Goal: Check status

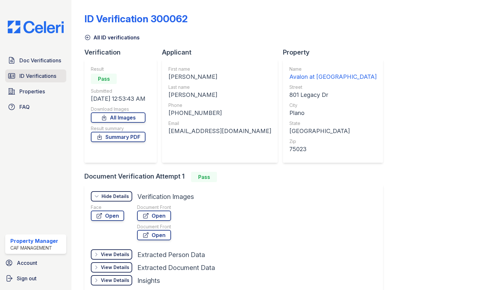
click at [51, 73] on span "ID Verifications" at bounding box center [37, 76] width 37 height 8
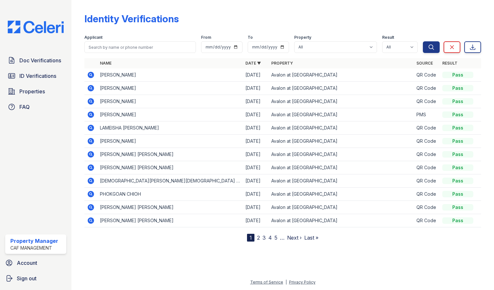
click at [91, 76] on icon at bounding box center [91, 75] width 6 height 6
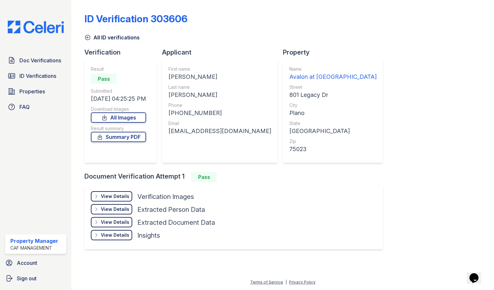
click at [113, 192] on div "View Details Details" at bounding box center [111, 196] width 41 height 10
